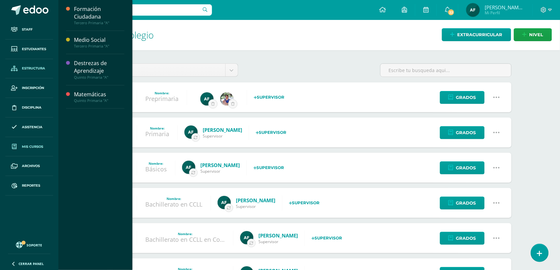
click at [32, 144] on span "Mis cursos" at bounding box center [32, 146] width 21 height 5
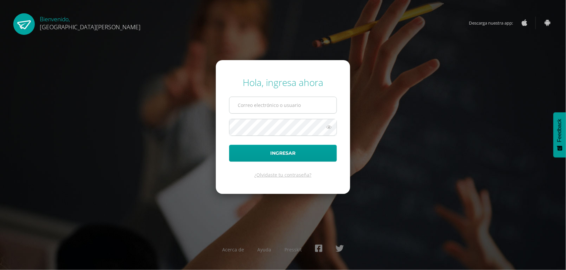
click at [250, 107] on input "text" at bounding box center [283, 105] width 107 height 16
type input "astridfgdg@hotmail.com"
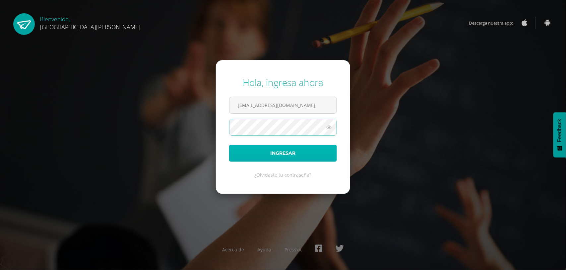
click at [285, 153] on button "Ingresar" at bounding box center [283, 153] width 108 height 17
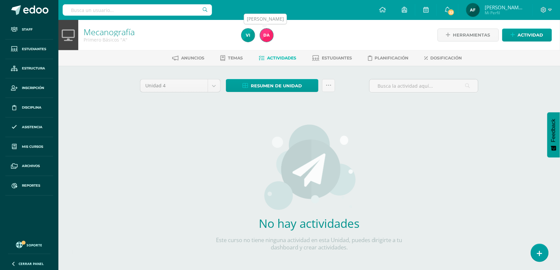
click at [266, 33] on img at bounding box center [266, 35] width 13 height 13
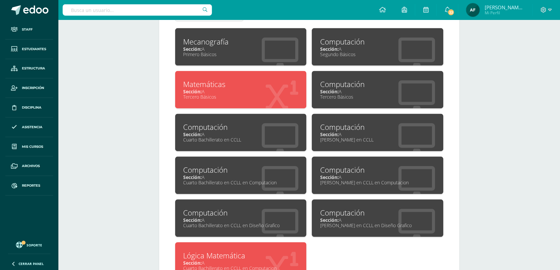
scroll to position [346, 0]
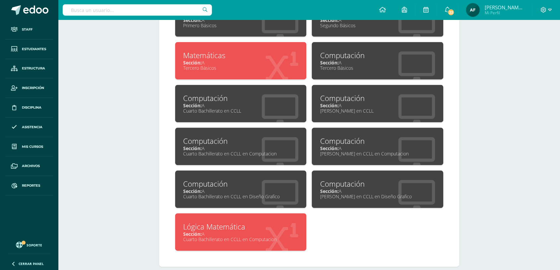
click at [231, 103] on div "Sección: A" at bounding box center [241, 106] width 115 height 6
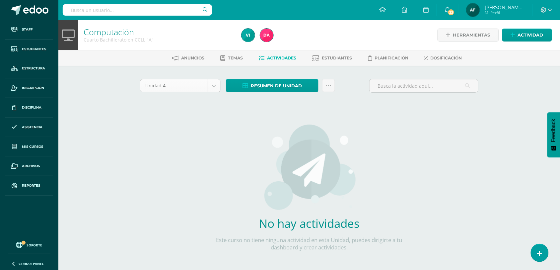
click at [217, 85] on body "Staff Estudiantes Estructura Inscripción Disciplina Asistencia Mis cursos Archi…" at bounding box center [280, 142] width 560 height 285
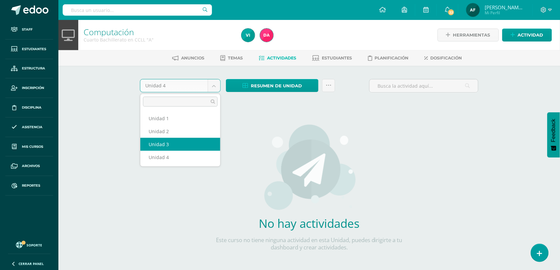
select select "Unidad 3"
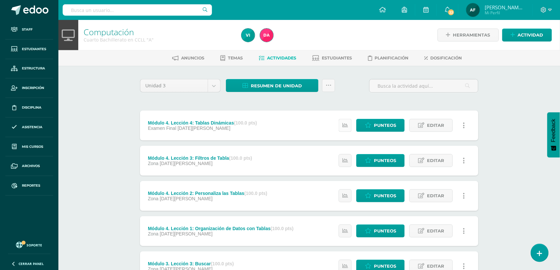
click at [343, 125] on icon at bounding box center [345, 125] width 6 height 6
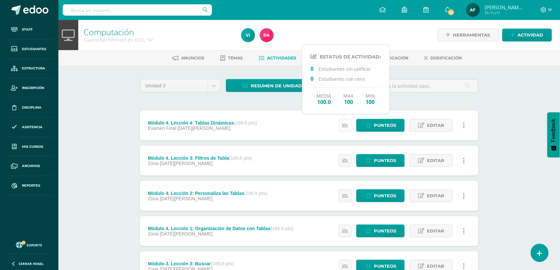
click at [343, 125] on icon at bounding box center [345, 125] width 6 height 6
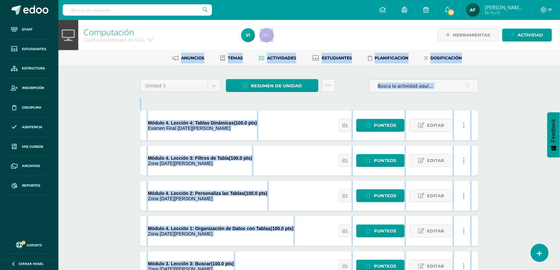
drag, startPoint x: 316, startPoint y: 148, endPoint x: 239, endPoint y: 238, distance: 118.4
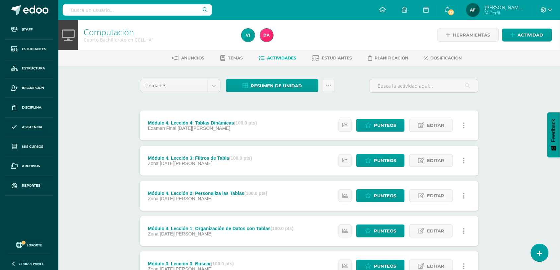
click at [239, 238] on div "Módulo 4. Lección 1: Organización de Datos con Tablas (100.0 pts) Zona 05 de Ag…" at bounding box center [221, 231] width 162 height 30
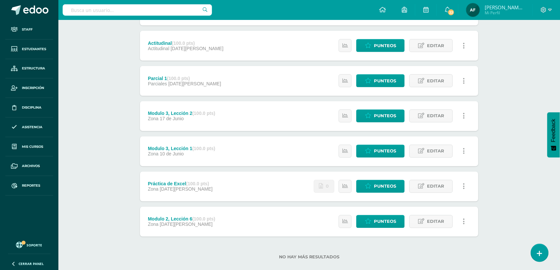
scroll to position [280, 0]
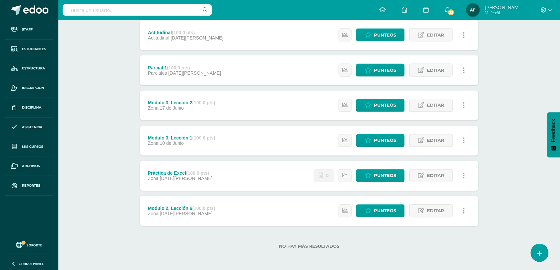
click at [347, 62] on div "Estatus de Actividad: 0 Estudiantes sin calificar 0 Estudiantes con cero Media …" at bounding box center [404, 70] width 150 height 30
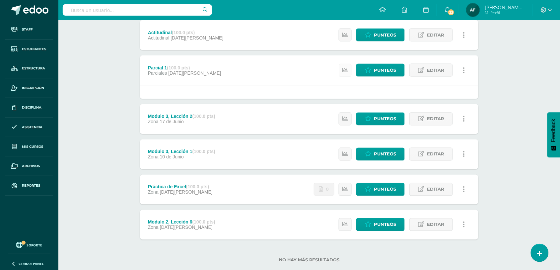
click at [346, 67] on icon at bounding box center [345, 70] width 6 height 6
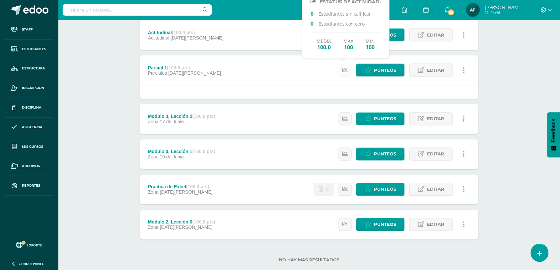
click at [346, 67] on icon at bounding box center [345, 70] width 6 height 6
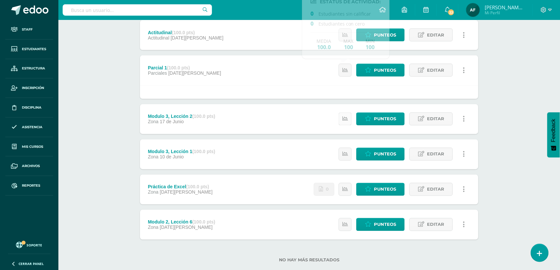
click at [346, 118] on icon at bounding box center [345, 119] width 6 height 6
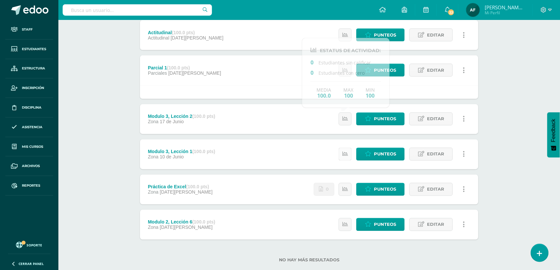
click at [343, 152] on icon at bounding box center [345, 154] width 6 height 6
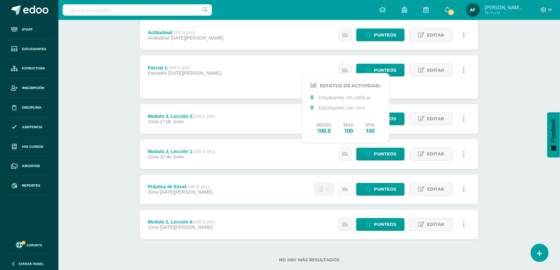
click at [346, 188] on icon at bounding box center [345, 190] width 6 height 6
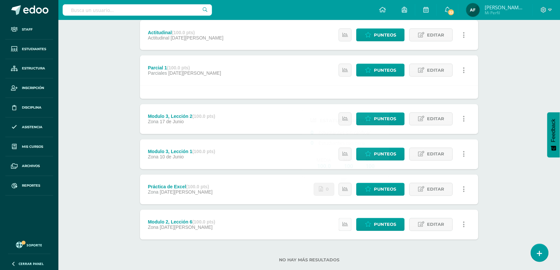
click at [345, 222] on icon at bounding box center [345, 225] width 6 height 6
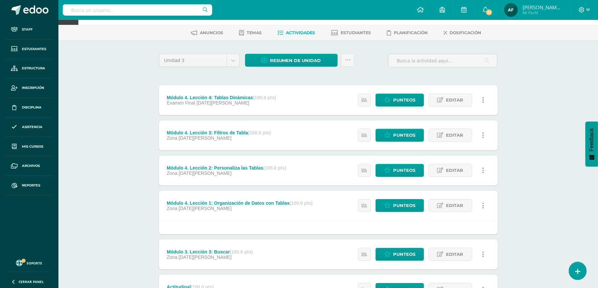
scroll to position [17, 0]
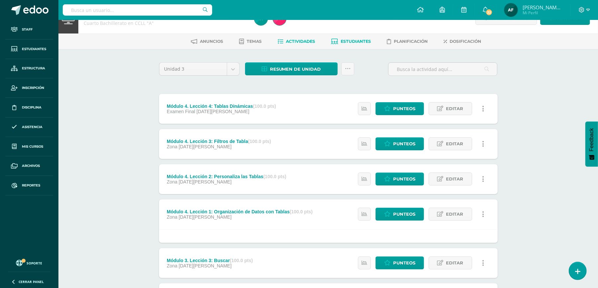
click at [360, 38] on link "Estudiantes" at bounding box center [351, 41] width 40 height 11
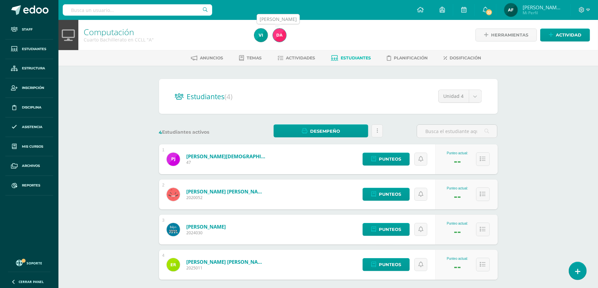
click at [278, 32] on img at bounding box center [279, 35] width 13 height 13
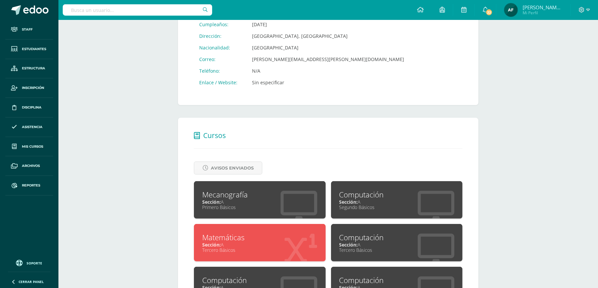
scroll to position [197, 0]
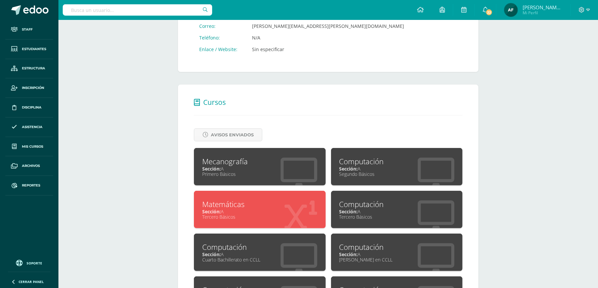
click at [348, 135] on div "Avisos Enviados" at bounding box center [328, 134] width 268 height 13
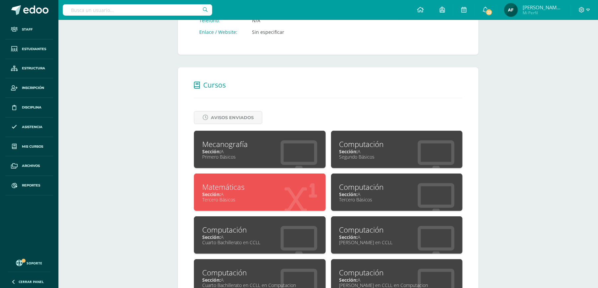
scroll to position [224, 0]
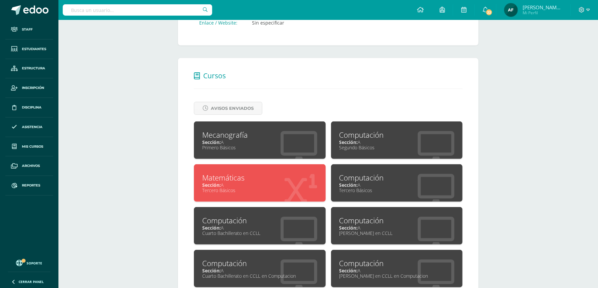
drag, startPoint x: 199, startPoint y: 201, endPoint x: 233, endPoint y: 239, distance: 51.0
click at [218, 223] on div "Mecanografía Sección: A Primero Básicos Computación Sección: A Segundo Básicos …" at bounding box center [328, 249] width 274 height 257
click at [245, 274] on div "Cuarto Bachillerato en CCLL en Computacion" at bounding box center [259, 276] width 115 height 6
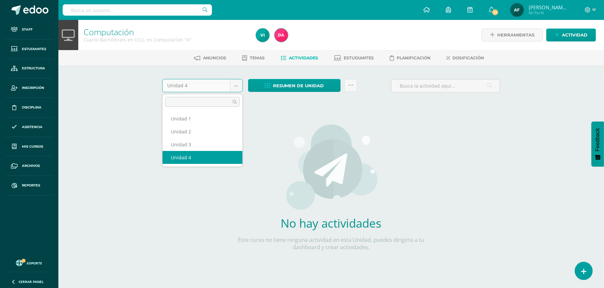
click at [239, 88] on body "Staff Estudiantes Estructura Inscripción Disciplina Asistencia Mis cursos Archi…" at bounding box center [302, 142] width 604 height 285
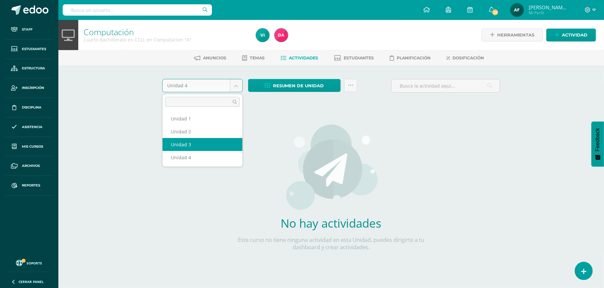
select select "Unidad 3"
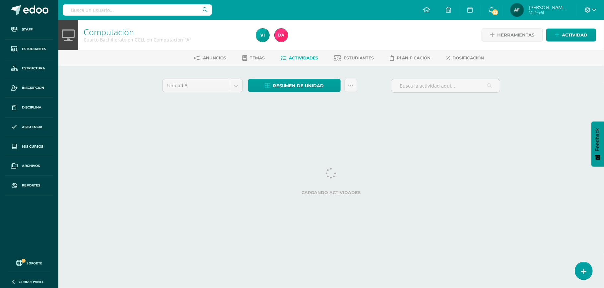
click at [514, 117] on div "Unidad 3 Unidad 1 Unidad 2 Unidad 3 Unidad 4 Resumen de unidad Descargar como H…" at bounding box center [331, 95] width 365 height 58
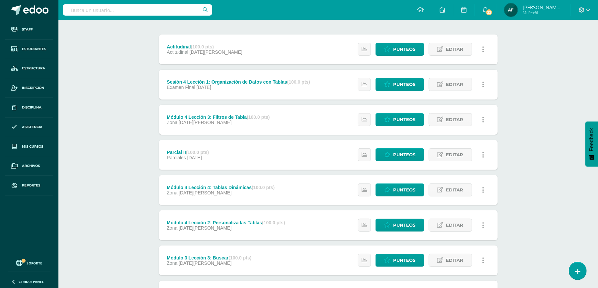
scroll to position [61, 0]
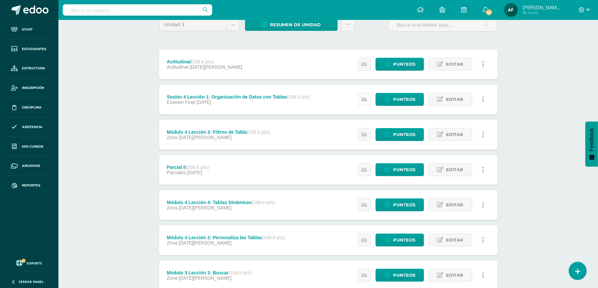
click at [366, 96] on link at bounding box center [364, 99] width 13 height 13
click at [364, 130] on link at bounding box center [364, 134] width 13 height 13
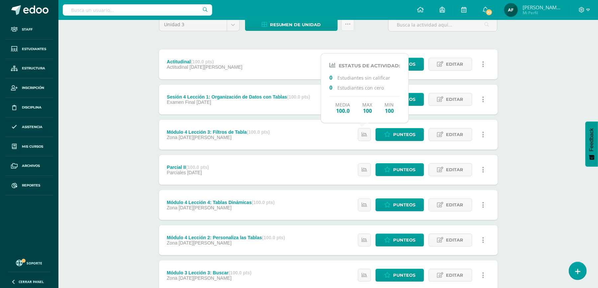
click at [264, 38] on div "Unidad 3 Unidad 1 Unidad 2 Unidad 3 Unidad 4 Resumen de unidad Descargar como H…" at bounding box center [328, 257] width 344 height 479
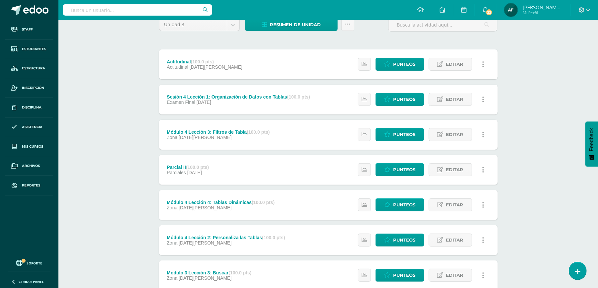
scroll to position [0, 0]
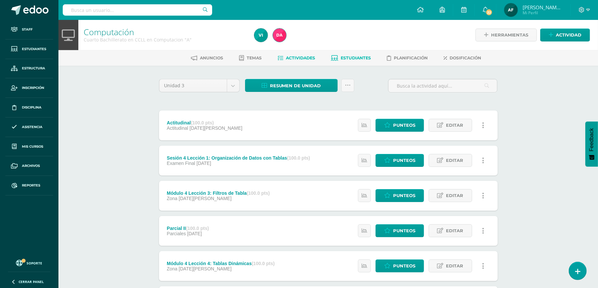
click at [337, 55] on icon at bounding box center [334, 58] width 7 height 6
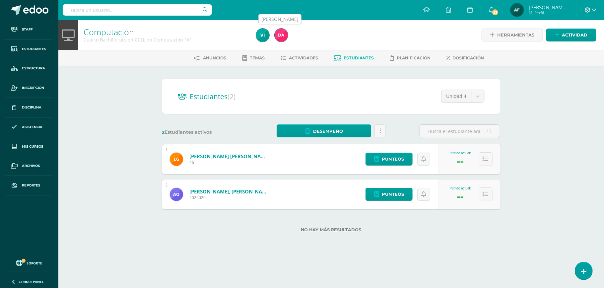
click at [278, 34] on img at bounding box center [281, 35] width 13 height 13
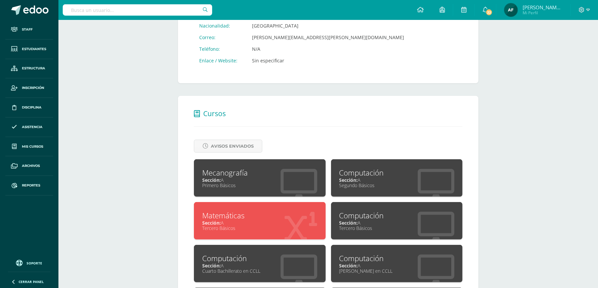
click at [377, 169] on div "Computación Sección: A Segundo Básicos" at bounding box center [397, 177] width 132 height 37
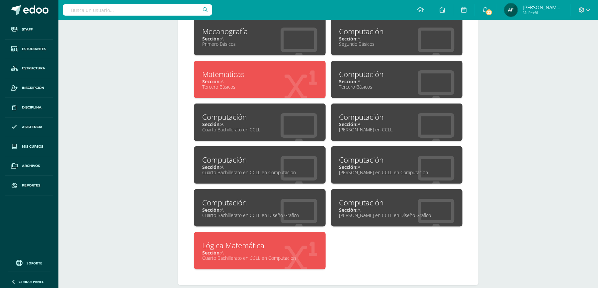
scroll to position [335, 0]
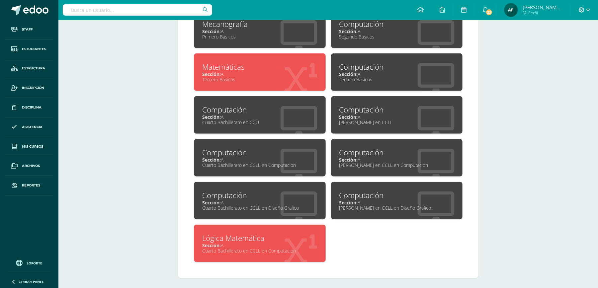
click at [269, 200] on div "Sección: A" at bounding box center [259, 202] width 115 height 6
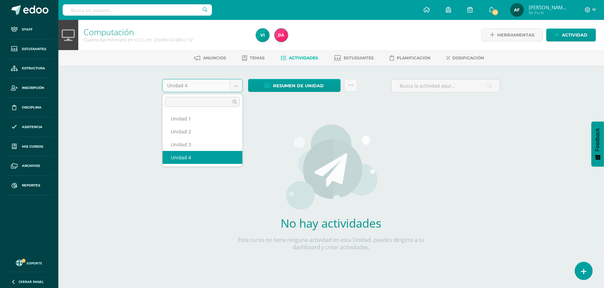
click at [233, 89] on body "Staff Estudiantes Estructura Inscripción Disciplina Asistencia Mis cursos Archi…" at bounding box center [302, 142] width 604 height 285
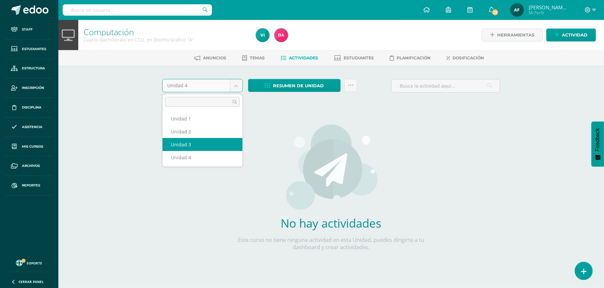
select select "Unidad 3"
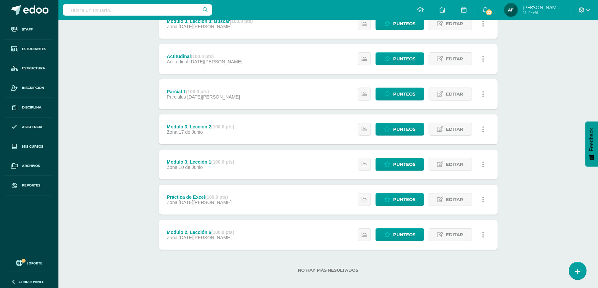
scroll to position [248, 0]
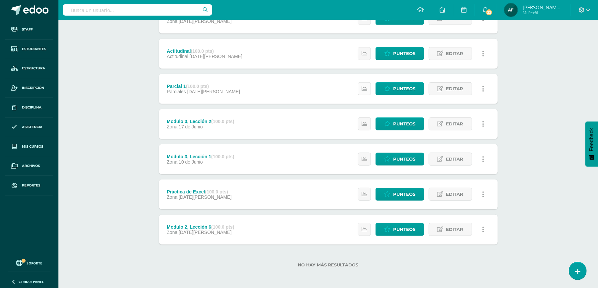
click at [359, 88] on link at bounding box center [364, 88] width 13 height 13
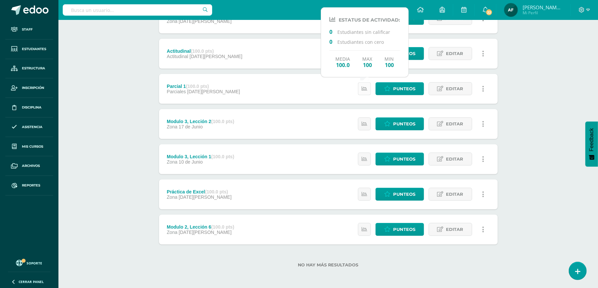
click at [359, 88] on link at bounding box center [364, 88] width 13 height 13
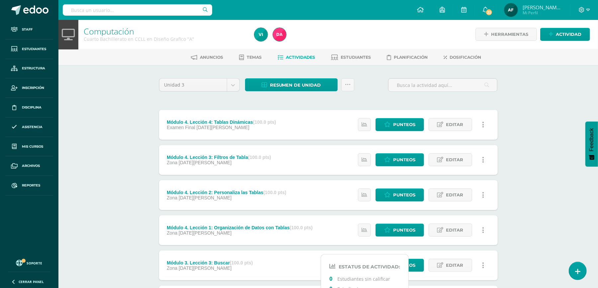
scroll to position [0, 0]
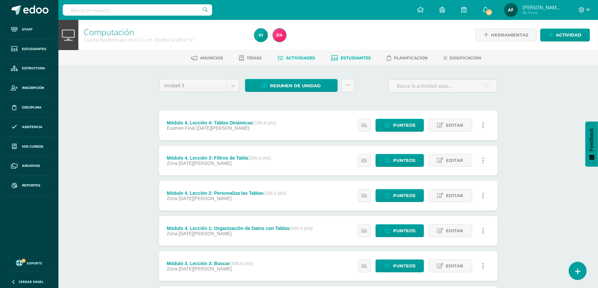
click at [344, 55] on span "Estudiantes" at bounding box center [356, 57] width 30 height 5
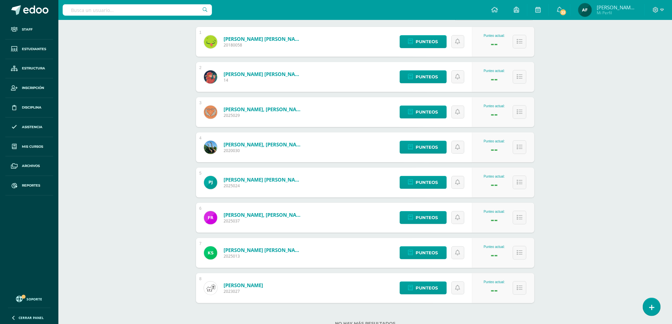
scroll to position [118, 0]
click at [426, 215] on span "Punteos" at bounding box center [427, 217] width 22 height 12
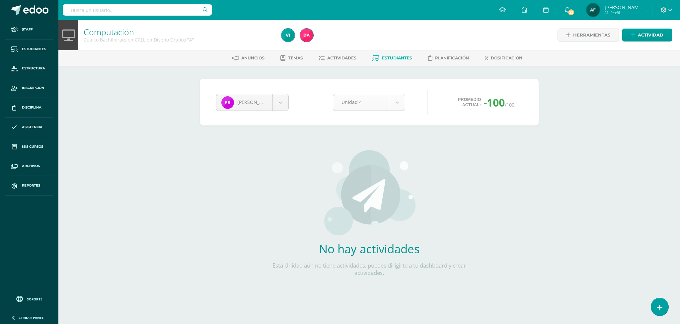
click at [402, 104] on body "Staff Estudiantes Estructura Inscripción Disciplina Asistencia Mis cursos Archi…" at bounding box center [340, 155] width 680 height 311
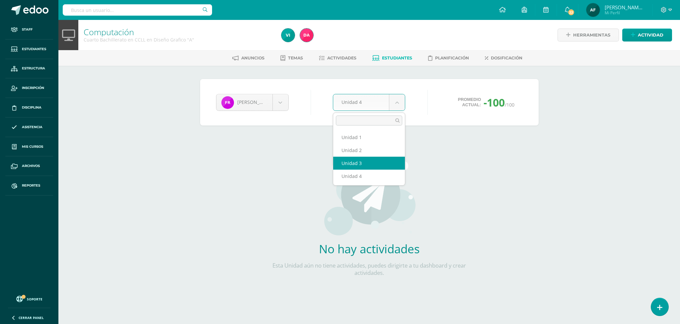
select select "Unidad 3"
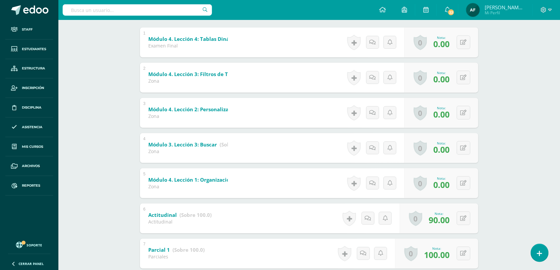
scroll to position [141, 0]
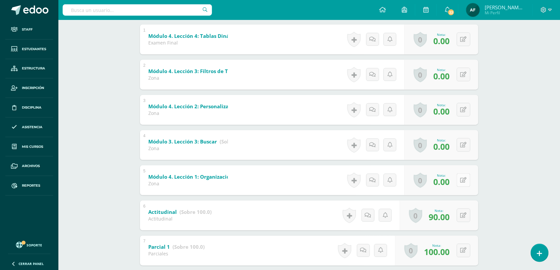
click at [465, 181] on icon at bounding box center [464, 180] width 6 height 6
type input "25"
click at [450, 185] on icon at bounding box center [451, 183] width 6 height 6
click at [462, 148] on button at bounding box center [468, 145] width 14 height 14
type input "25"
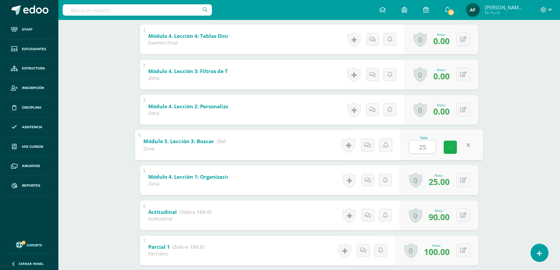
click at [456, 147] on link at bounding box center [450, 146] width 13 height 13
click at [463, 110] on button at bounding box center [464, 110] width 14 height 14
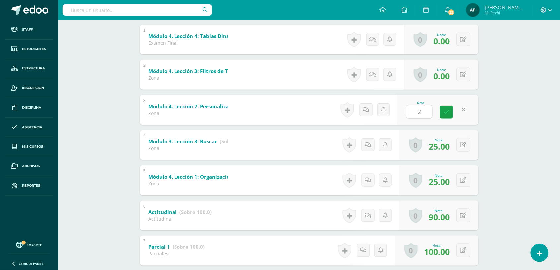
type input "25"
click at [456, 110] on link at bounding box center [450, 111] width 13 height 13
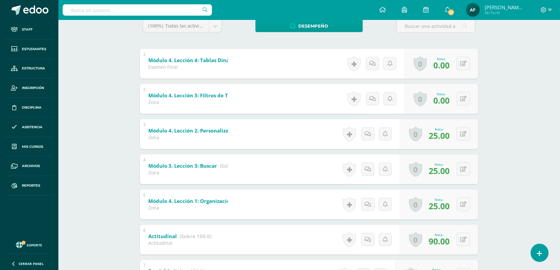
scroll to position [112, 0]
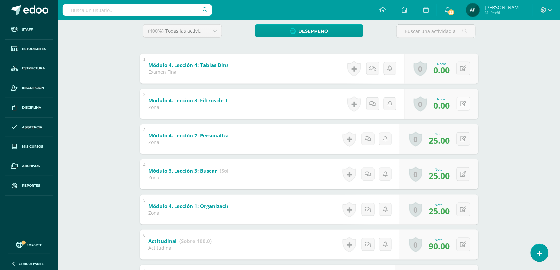
click at [461, 104] on div "0 Logros Logros obtenidos Aún no hay logros agregados Nota: 0.00" at bounding box center [442, 104] width 74 height 30
click at [466, 104] on icon at bounding box center [468, 104] width 7 height 6
type input "25"
click at [453, 107] on icon at bounding box center [451, 106] width 6 height 6
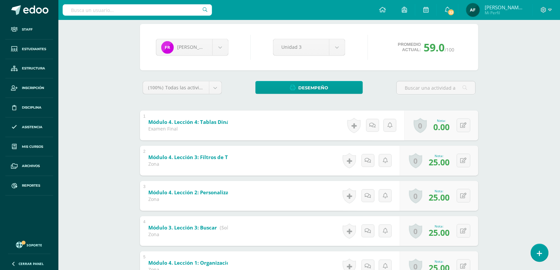
scroll to position [49, 0]
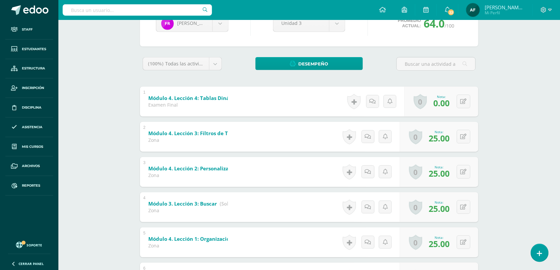
scroll to position [86, 0]
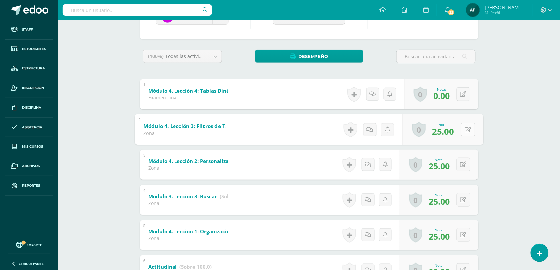
click at [465, 129] on icon at bounding box center [468, 129] width 7 height 6
type input "10"
click at [466, 164] on icon at bounding box center [464, 165] width 6 height 6
type input "10"
click at [464, 202] on button at bounding box center [468, 200] width 14 height 14
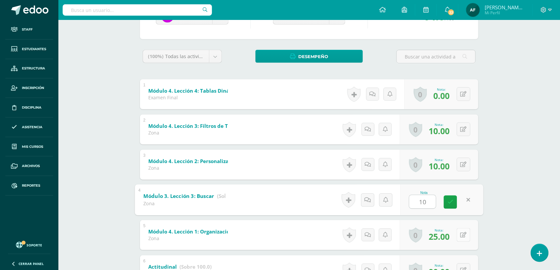
type input "10"
click at [466, 235] on icon at bounding box center [464, 235] width 6 height 6
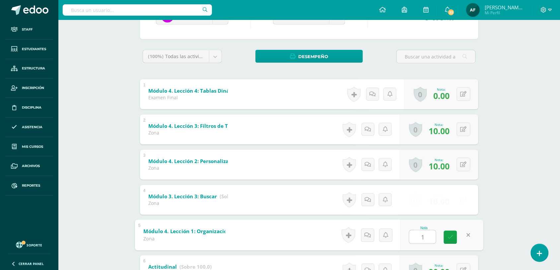
type input "10"
click at [456, 236] on link at bounding box center [450, 236] width 13 height 13
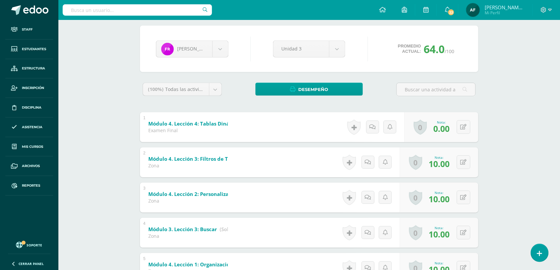
scroll to position [1, 0]
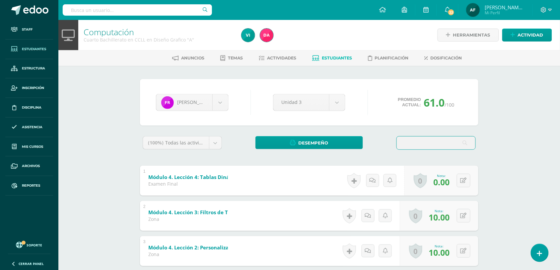
click at [38, 51] on span "Estudiantes" at bounding box center [34, 48] width 24 height 5
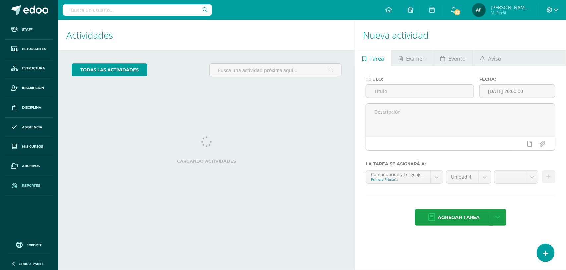
click at [30, 185] on span "Reportes" at bounding box center [31, 185] width 18 height 5
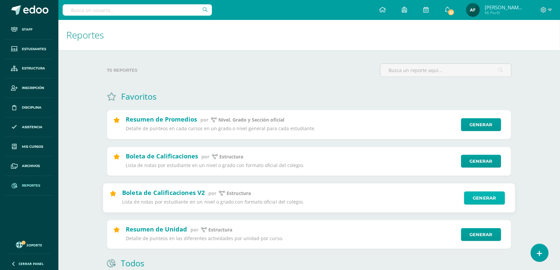
click at [480, 198] on link "Generar" at bounding box center [484, 197] width 41 height 13
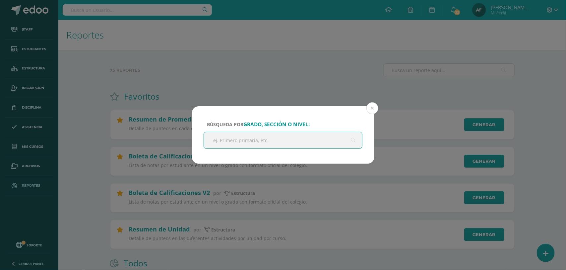
click at [262, 142] on input "text" at bounding box center [283, 140] width 159 height 16
type input "primero"
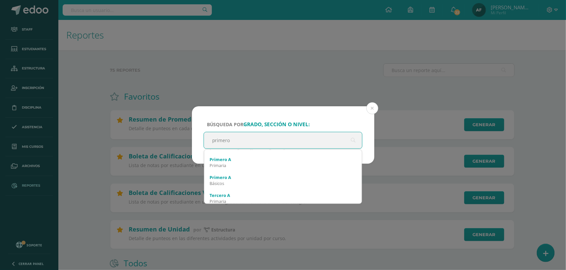
scroll to position [33, 0]
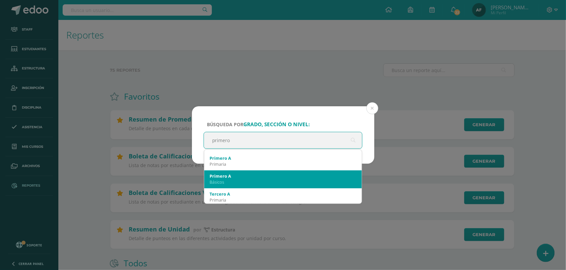
click at [239, 181] on div "Básicos" at bounding box center [283, 182] width 147 height 6
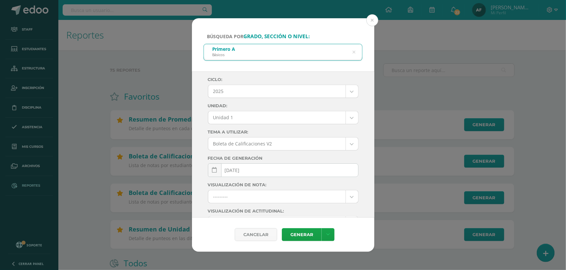
select select "Unidad 3"
click at [327, 234] on icon at bounding box center [329, 235] width 4 height 6
click at [340, 202] on link "Descargar como PDF" at bounding box center [328, 201] width 71 height 10
click at [355, 52] on icon at bounding box center [354, 52] width 3 height 17
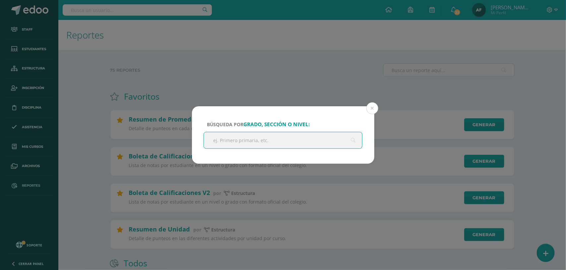
click at [249, 140] on input "text" at bounding box center [283, 140] width 159 height 16
type input "segundo"
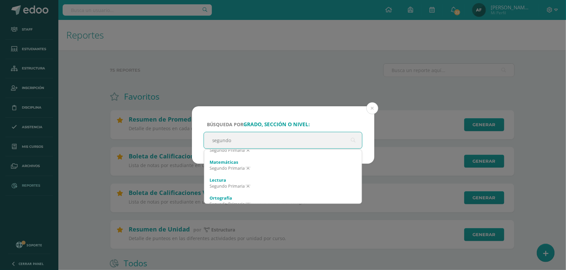
scroll to position [0, 0]
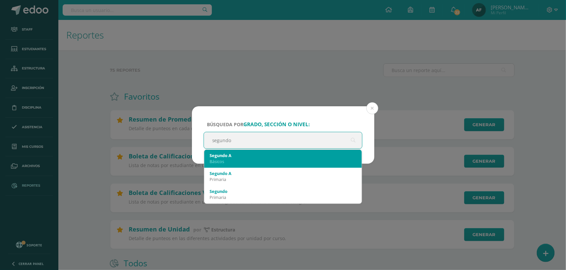
click at [253, 159] on div "Básicos" at bounding box center [283, 161] width 147 height 6
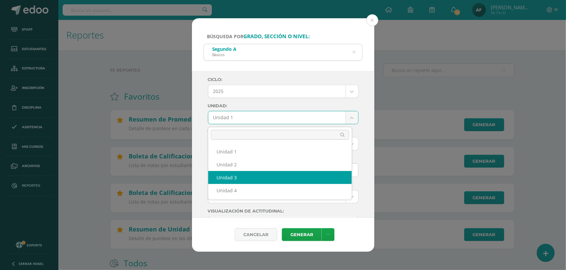
select select "Unidad 3"
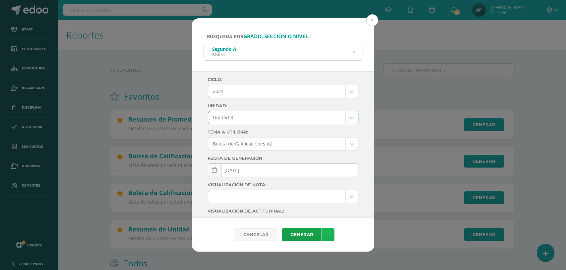
click at [328, 235] on icon at bounding box center [329, 235] width 4 height 6
click at [337, 203] on link "Descargar como PDF" at bounding box center [328, 201] width 71 height 10
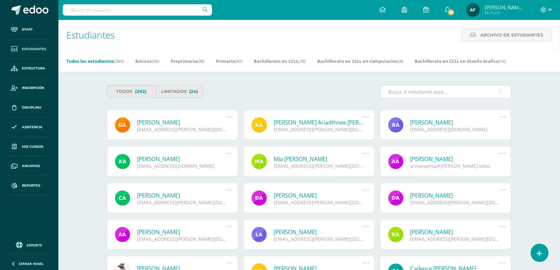
click at [438, 93] on input "text" at bounding box center [446, 91] width 131 height 13
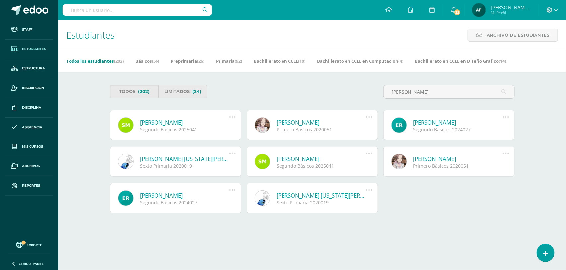
type input "sergio matias"
click at [176, 122] on link "[PERSON_NAME]" at bounding box center [184, 122] width 89 height 8
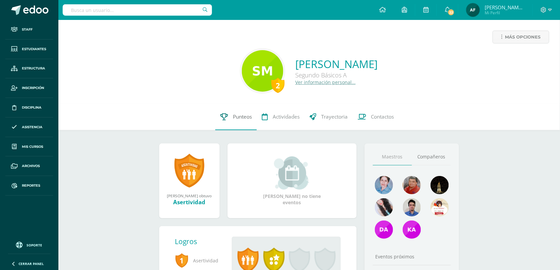
click at [241, 117] on span "Punteos" at bounding box center [242, 116] width 19 height 7
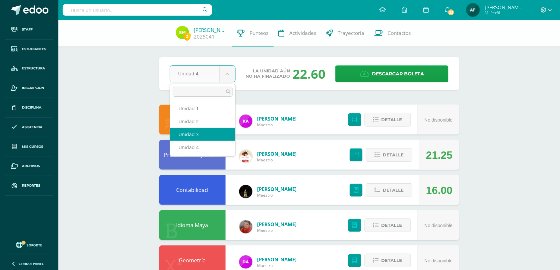
select select "Unidad 3"
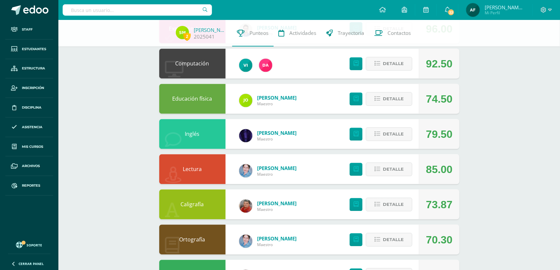
scroll to position [350, 0]
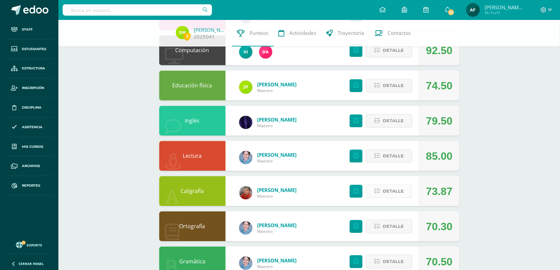
click at [392, 193] on span "Detalle" at bounding box center [393, 191] width 21 height 12
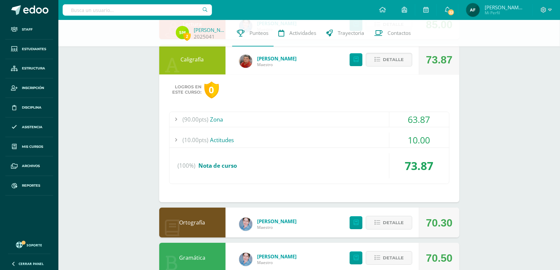
scroll to position [477, 0]
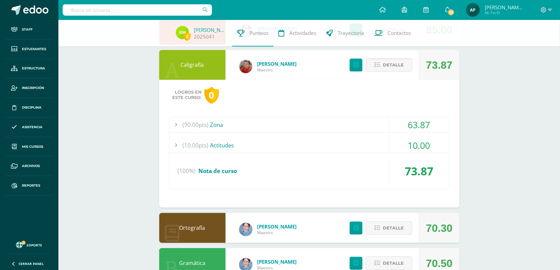
click at [419, 125] on div "63.87" at bounding box center [420, 124] width 60 height 15
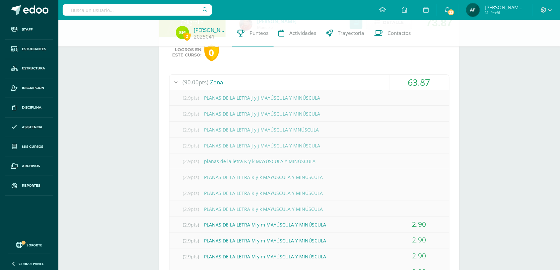
scroll to position [523, 0]
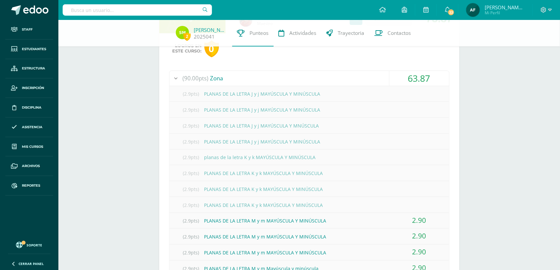
click at [411, 91] on div "(2.9pts) PLANAS DE LA LETRA J y j MAYÚSCULA Y MINÚSCULA" at bounding box center [310, 93] width 280 height 15
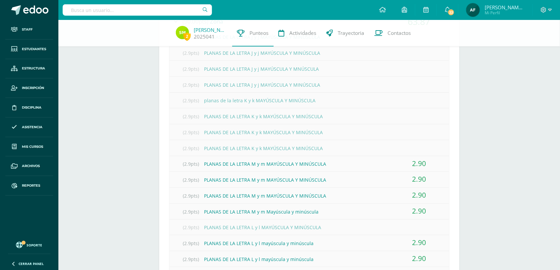
scroll to position [591, 0]
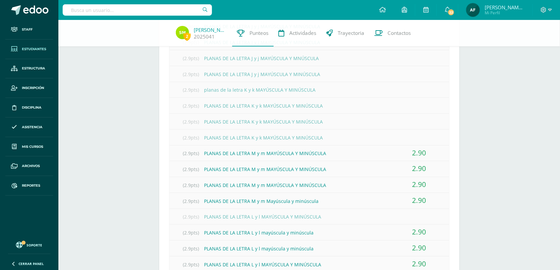
click at [34, 48] on span "Estudiantes" at bounding box center [34, 48] width 24 height 5
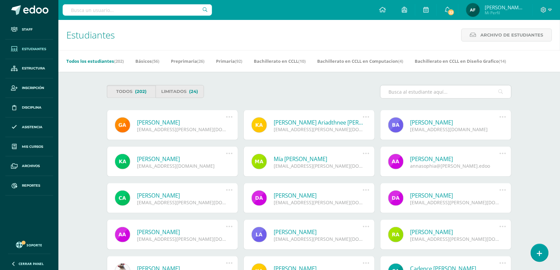
click at [395, 93] on input "text" at bounding box center [446, 91] width 131 height 13
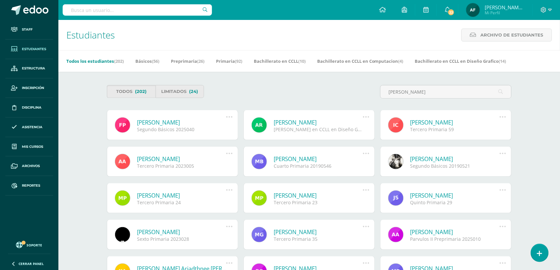
type input "farid"
click at [157, 122] on link "[PERSON_NAME]" at bounding box center [181, 122] width 89 height 8
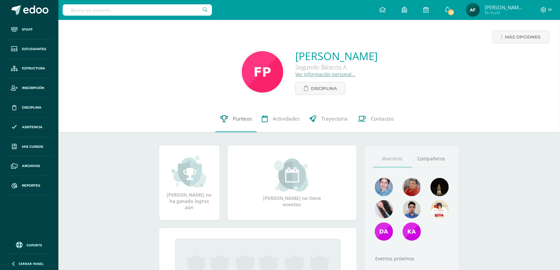
click at [241, 122] on span "Punteos" at bounding box center [242, 118] width 19 height 7
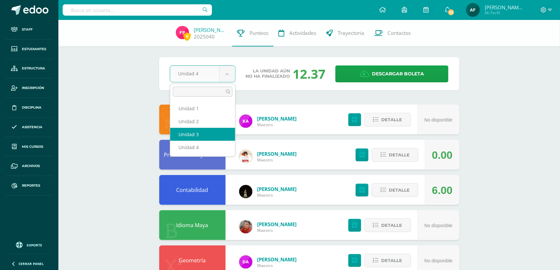
select select "Unidad 3"
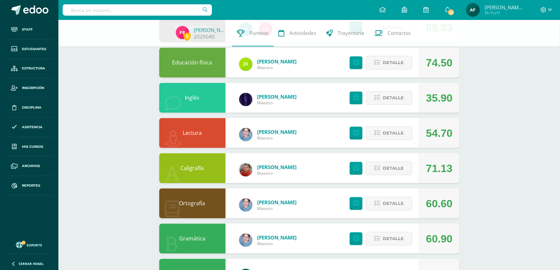
scroll to position [374, 0]
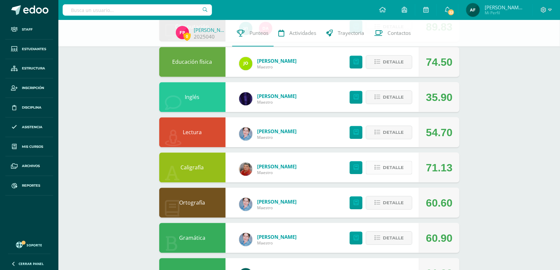
click at [388, 167] on span "Detalle" at bounding box center [393, 167] width 21 height 12
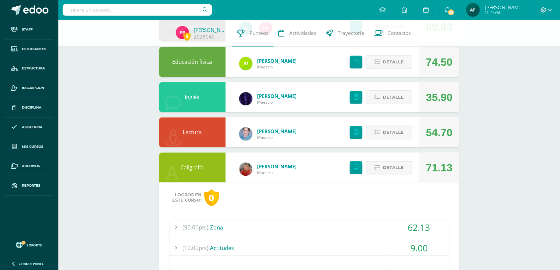
click at [418, 226] on div "62.13" at bounding box center [420, 227] width 60 height 15
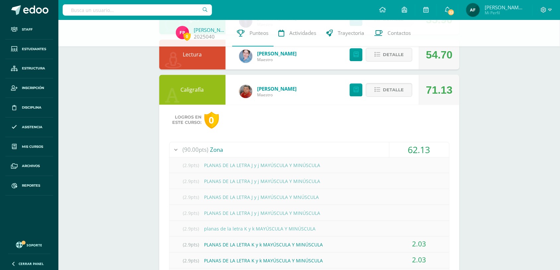
scroll to position [440, 0]
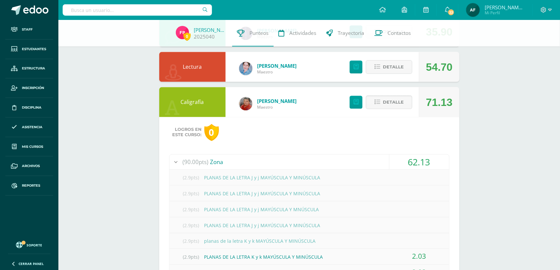
click at [559, 124] on div "0 Farid Pérez 2025040 Punteos Actividades Trayectoria Contactos Pendiente Unida…" at bounding box center [309, 217] width 502 height 1274
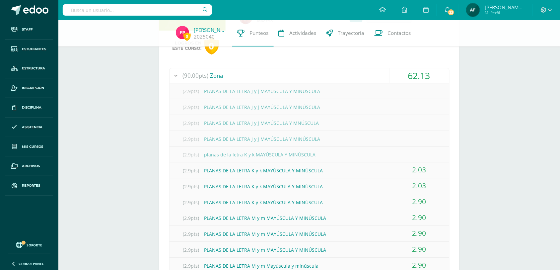
scroll to position [509, 0]
